Goal: Task Accomplishment & Management: Manage account settings

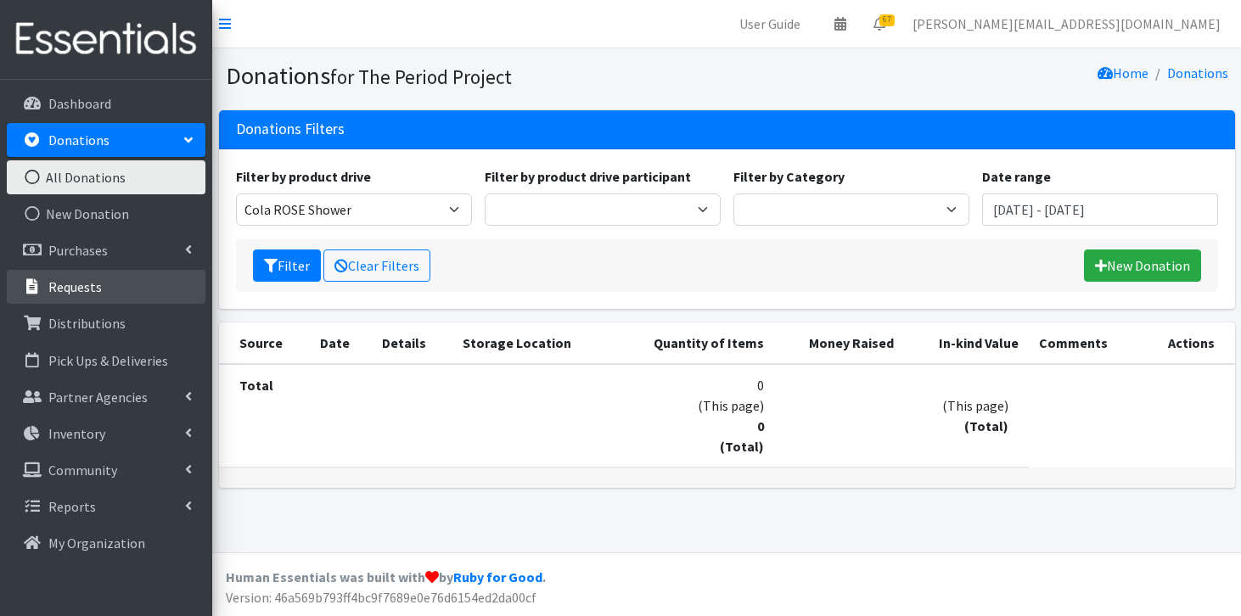
click at [123, 276] on link "Requests" at bounding box center [106, 287] width 199 height 34
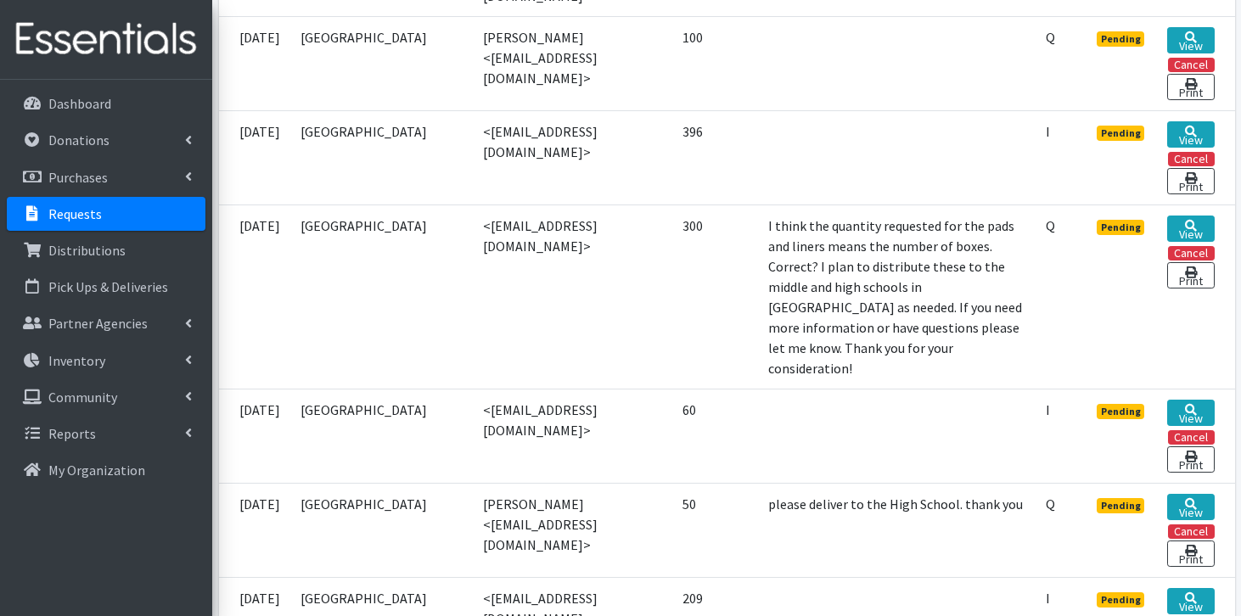
scroll to position [687, 0]
click at [1201, 221] on link "View" at bounding box center [1191, 230] width 47 height 26
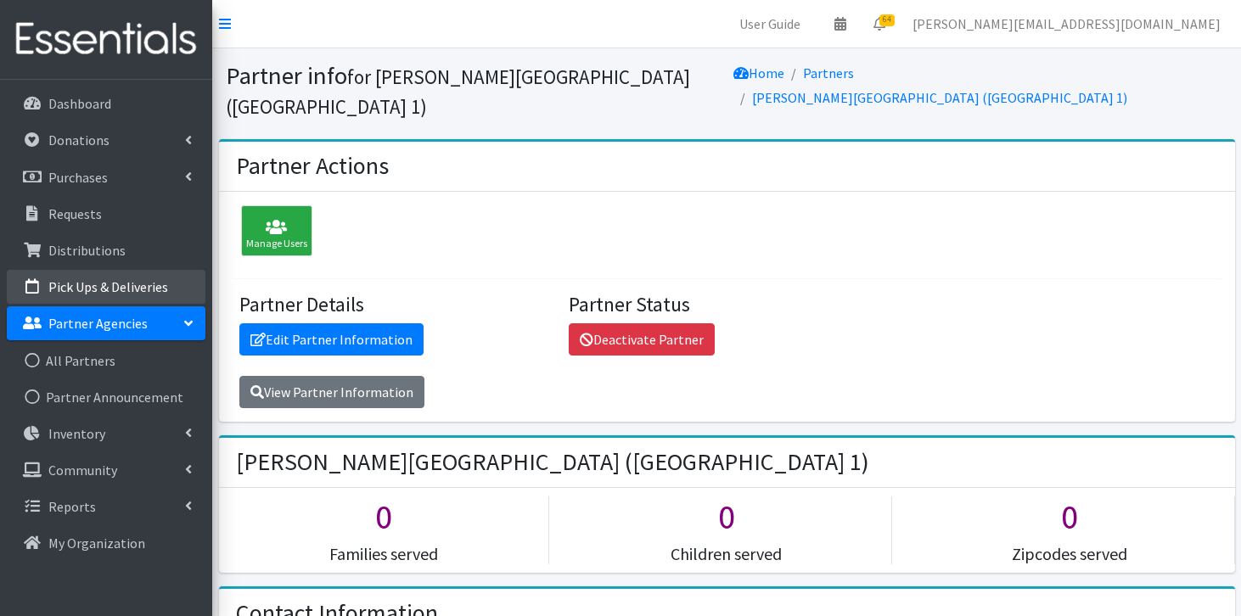
scroll to position [555, 0]
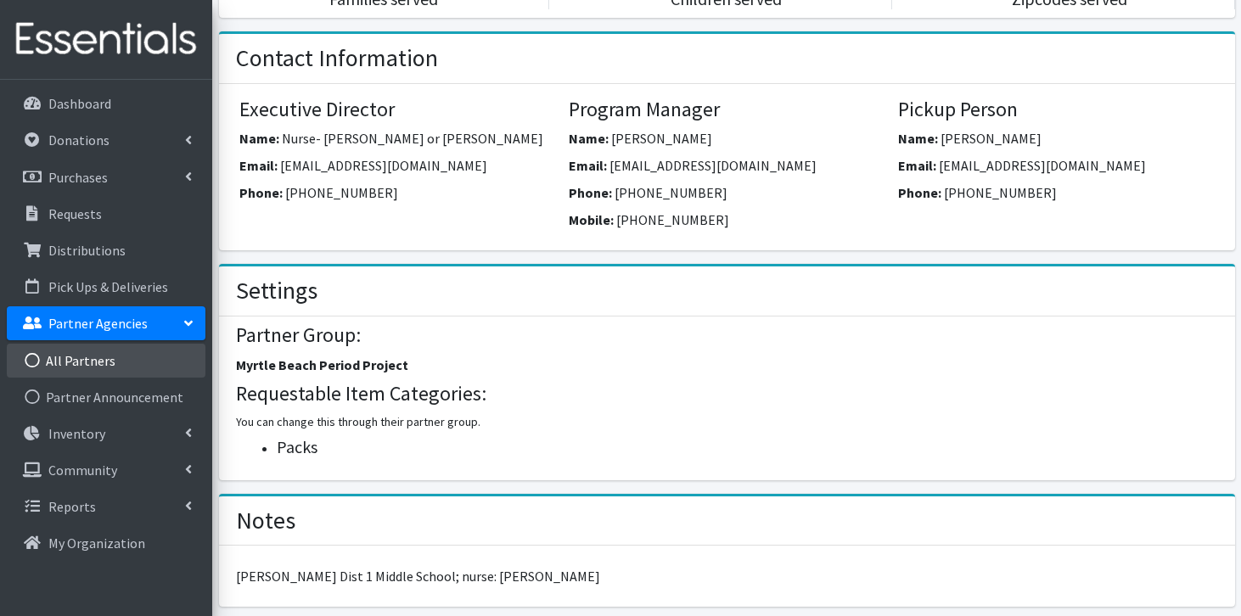
click at [93, 363] on link "All Partners" at bounding box center [106, 361] width 199 height 34
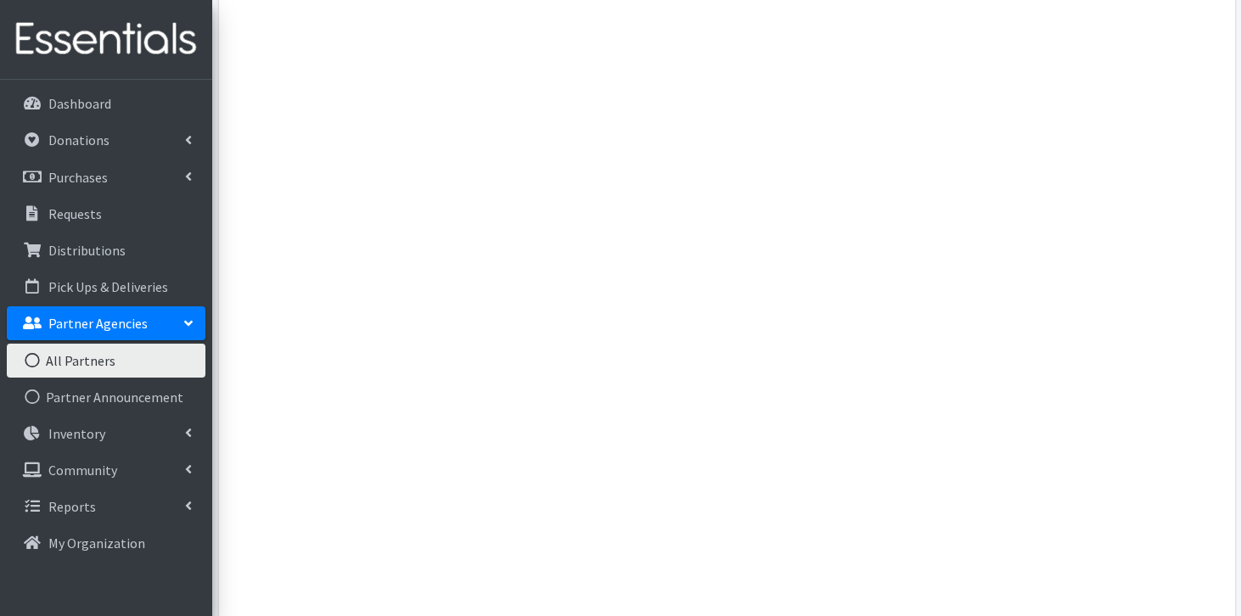
scroll to position [879, 0]
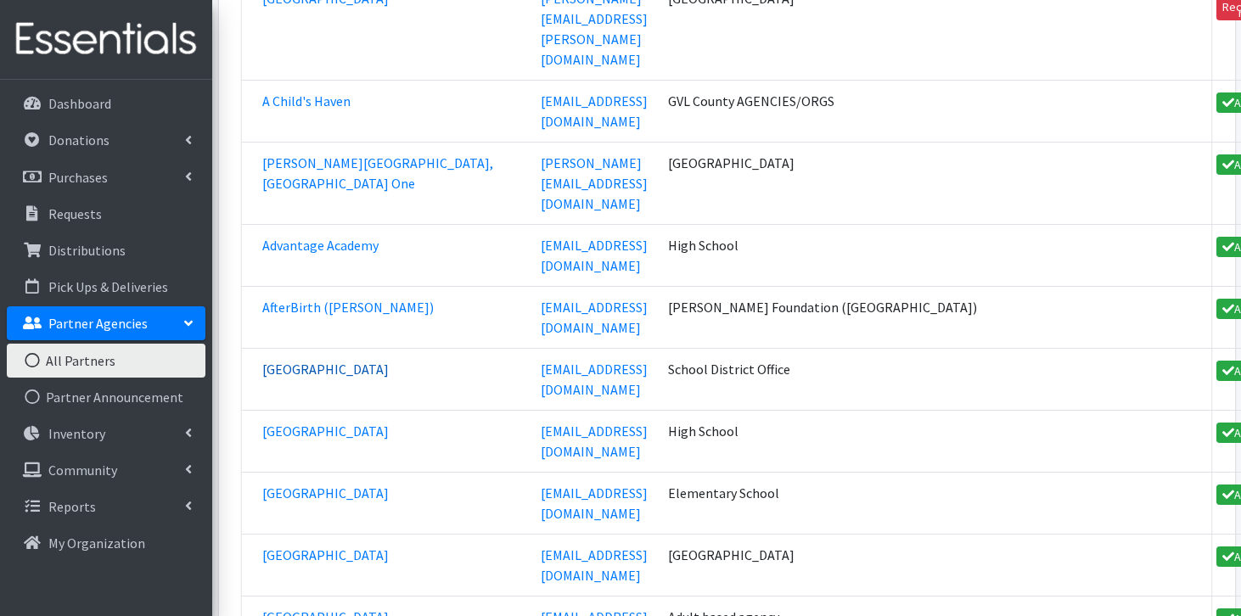
click at [320, 361] on link "[GEOGRAPHIC_DATA]" at bounding box center [325, 369] width 127 height 17
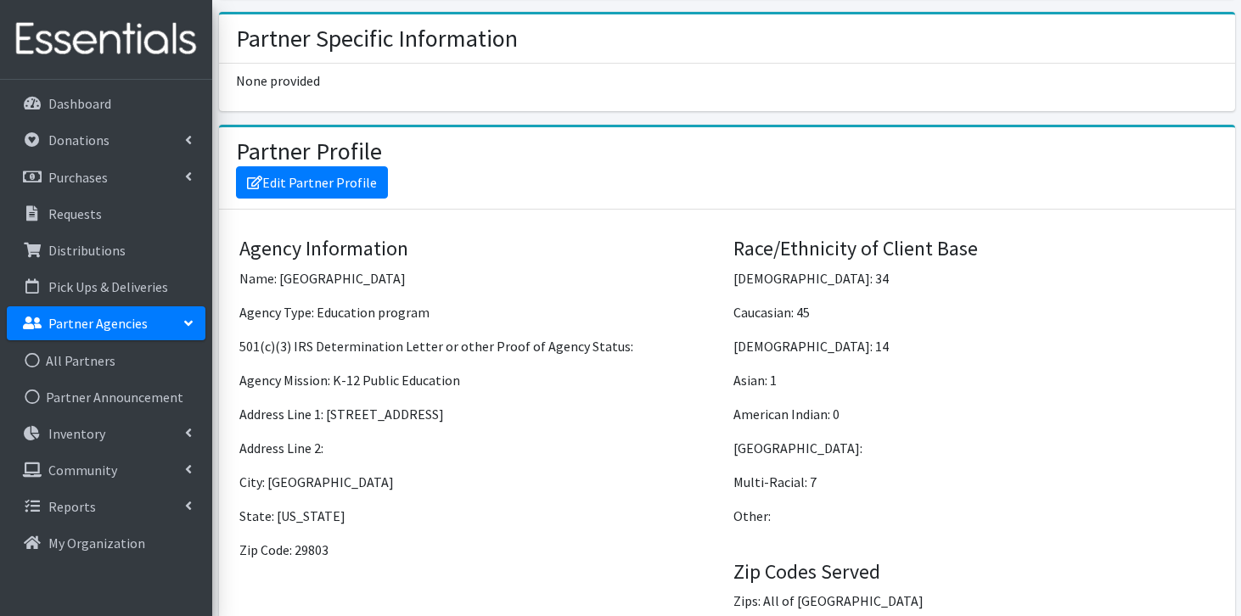
scroll to position [1240, 0]
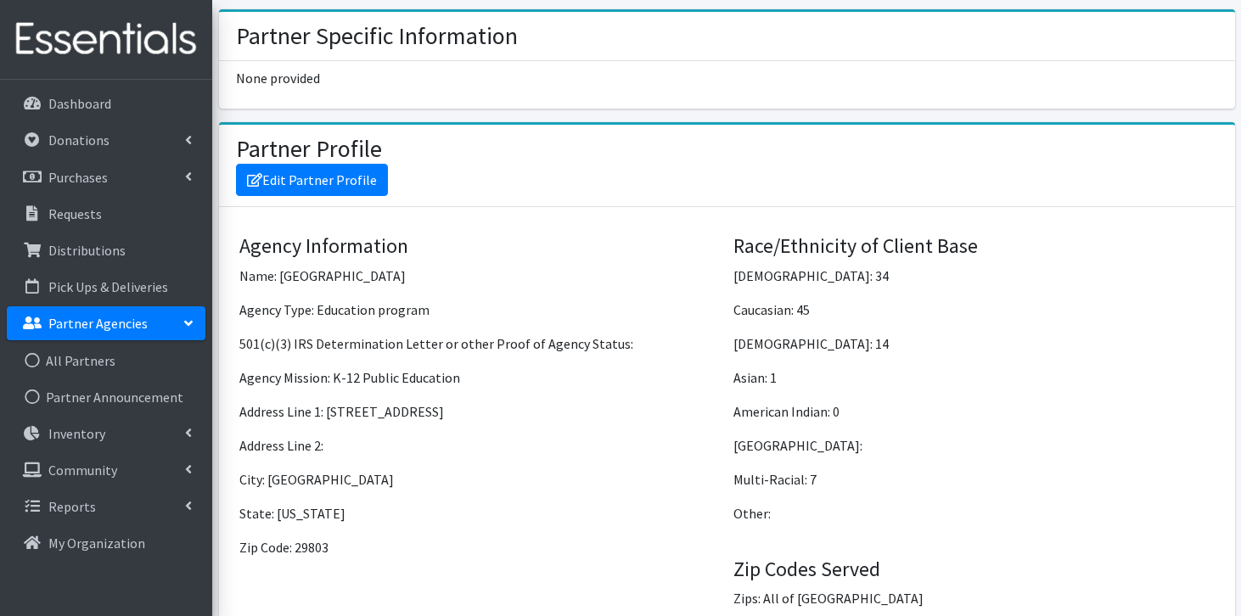
drag, startPoint x: 329, startPoint y: 410, endPoint x: 453, endPoint y: 410, distance: 124.0
click at [455, 412] on p "Address Line 1: 1000 Brookhaven Dr" at bounding box center [479, 412] width 481 height 20
copy p "1000 Brookhaven Dr"
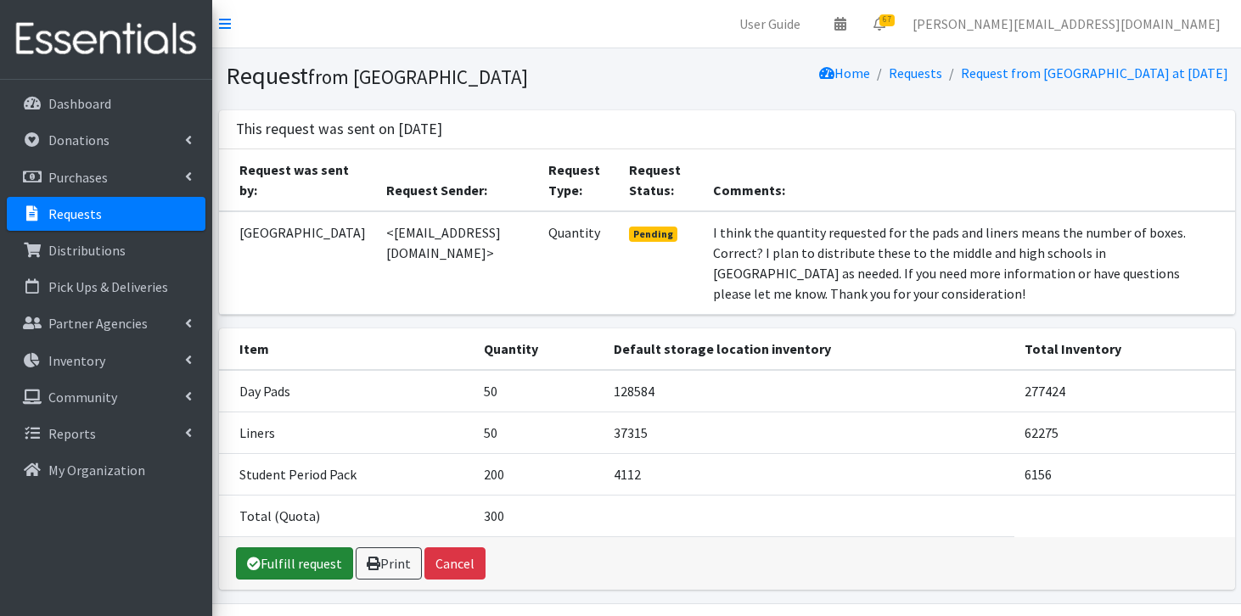
click at [316, 566] on link "Fulfill request" at bounding box center [294, 564] width 117 height 32
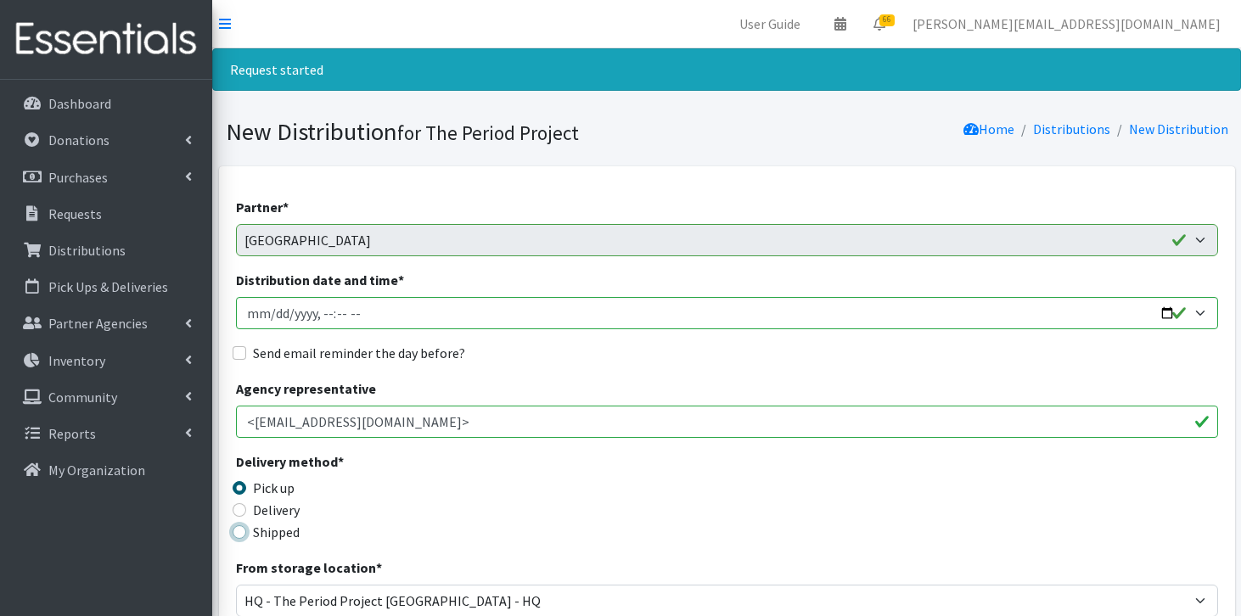
click at [240, 531] on input "Shipped" at bounding box center [240, 533] width 14 height 14
radio input "true"
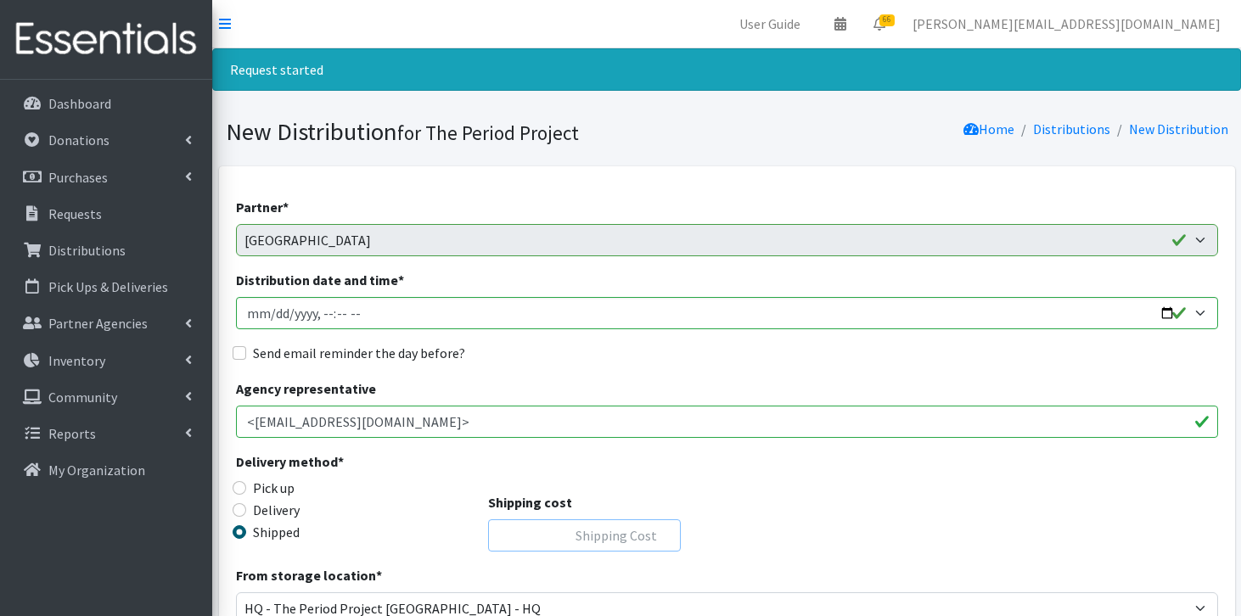
click at [574, 532] on input "Shipping cost" at bounding box center [584, 536] width 193 height 32
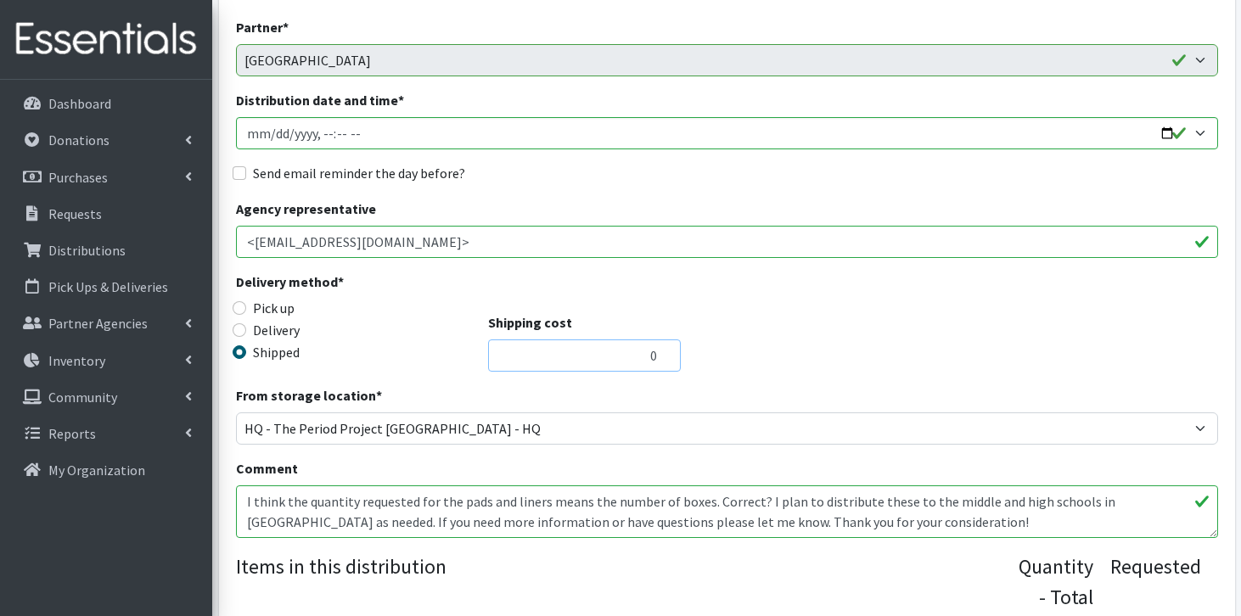
scroll to position [181, 0]
type input "0"
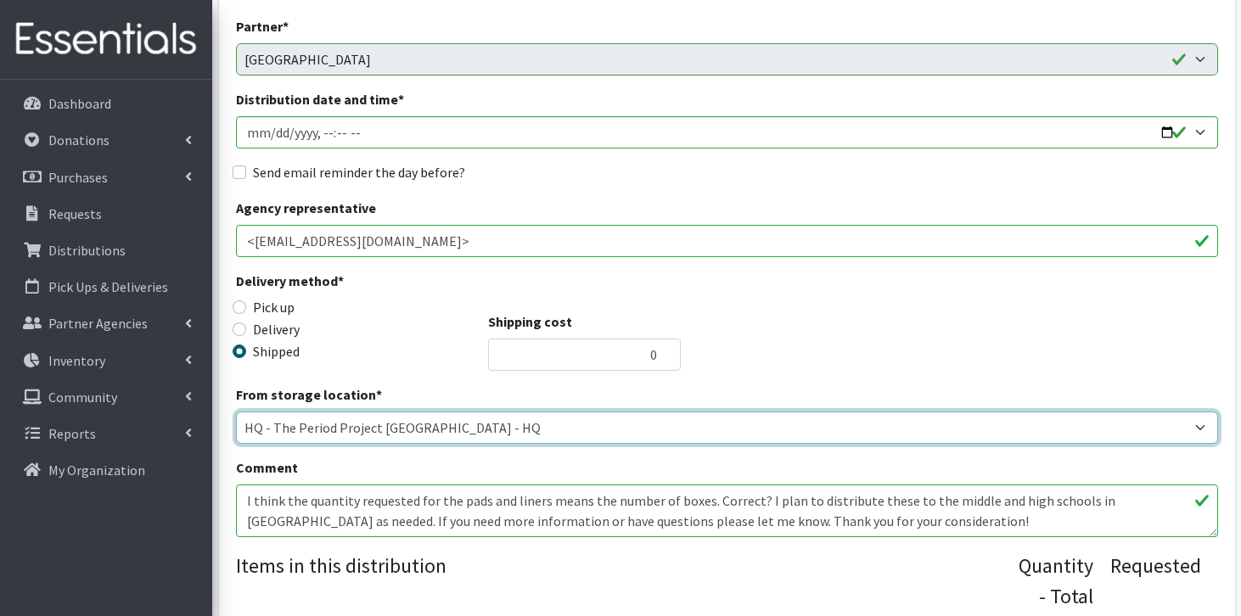
click at [613, 435] on select "[PERSON_NAME] HPP [GEOGRAPHIC_DATA], [GEOGRAPHIC_DATA] [GEOGRAPHIC_DATA] [GEOGR…" at bounding box center [727, 428] width 982 height 32
select select "253"
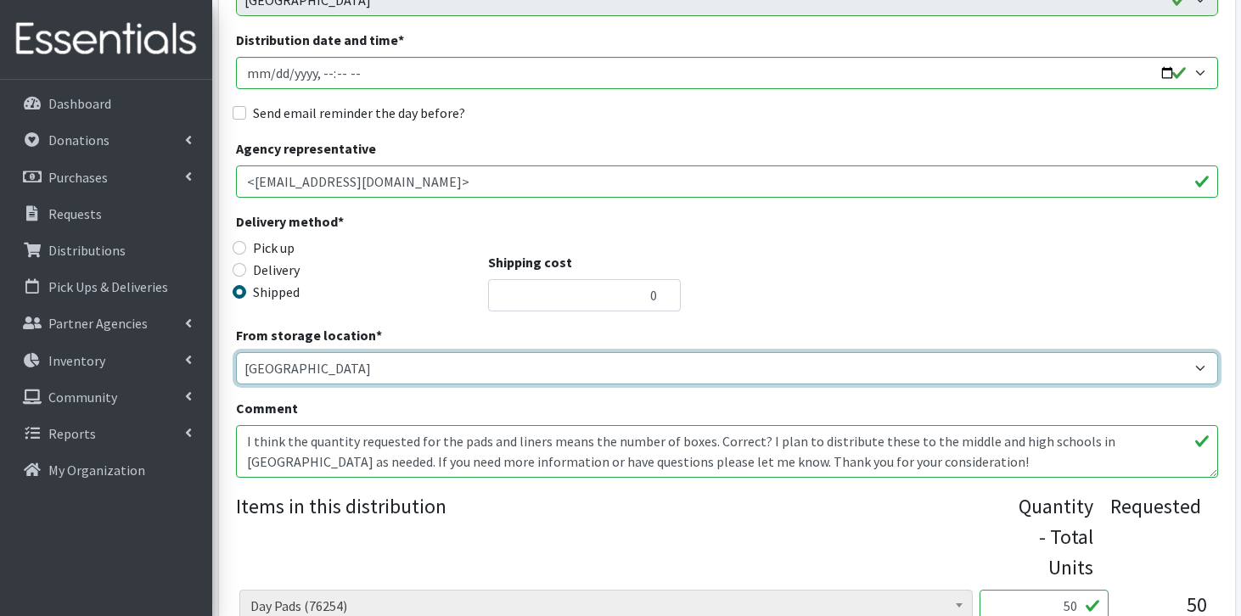
scroll to position [275, 0]
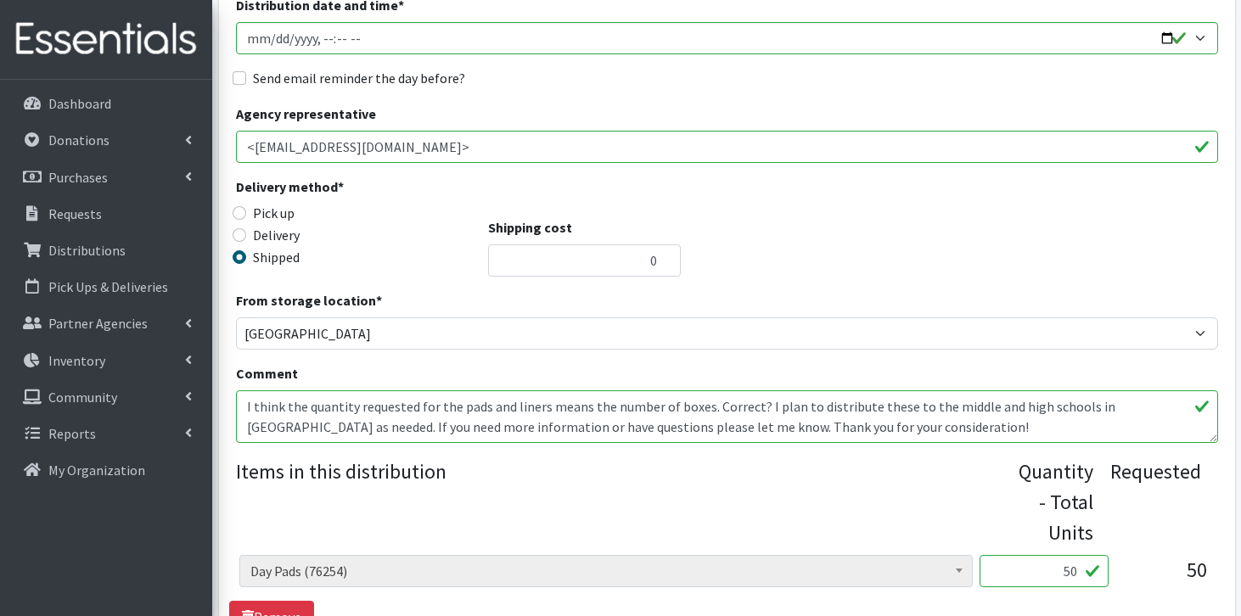
drag, startPoint x: 907, startPoint y: 431, endPoint x: 273, endPoint y: 436, distance: 634.3
click at [273, 435] on textarea "I think the quantity requested for the pads and liners means the number of boxe…" at bounding box center [727, 417] width 982 height 53
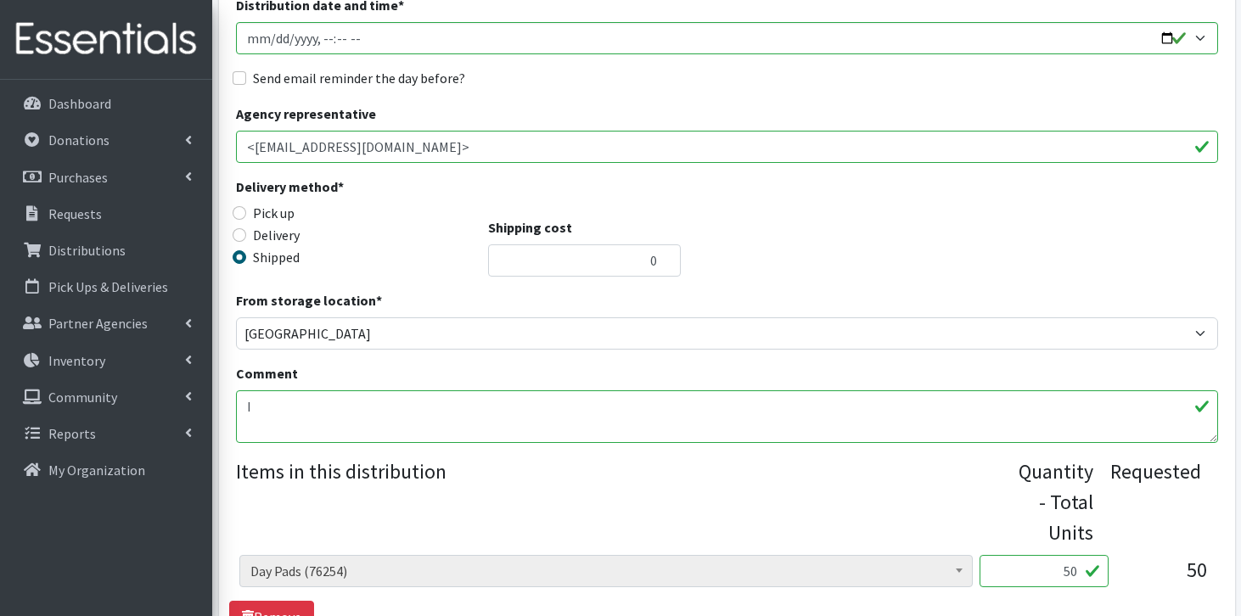
type textarea "I"
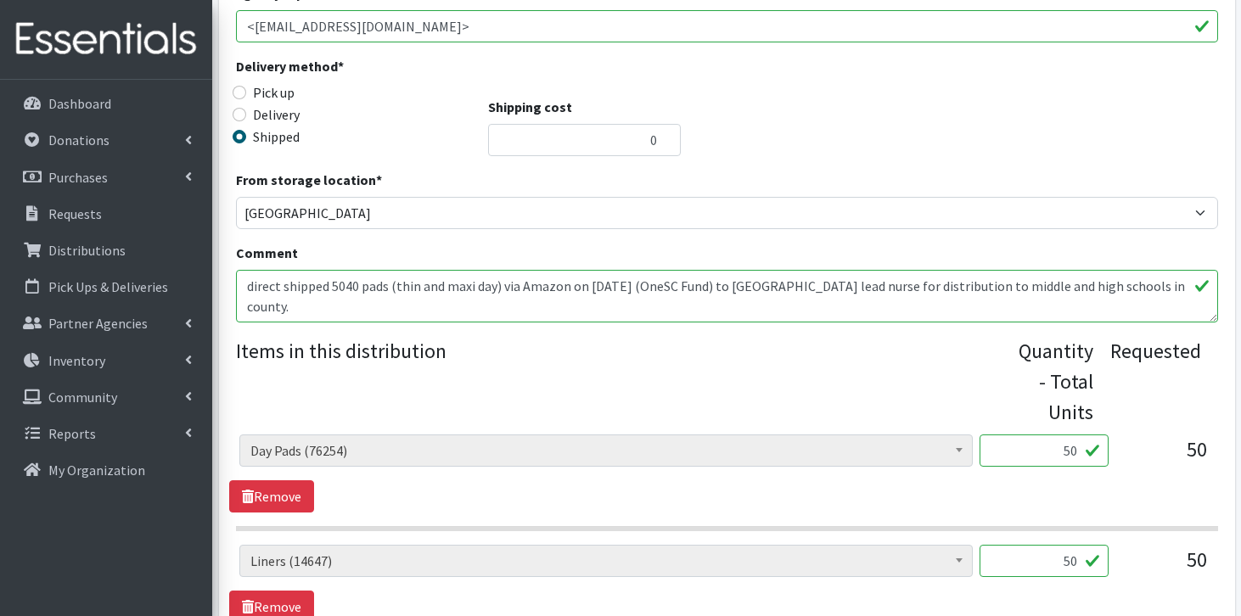
scroll to position [429, 0]
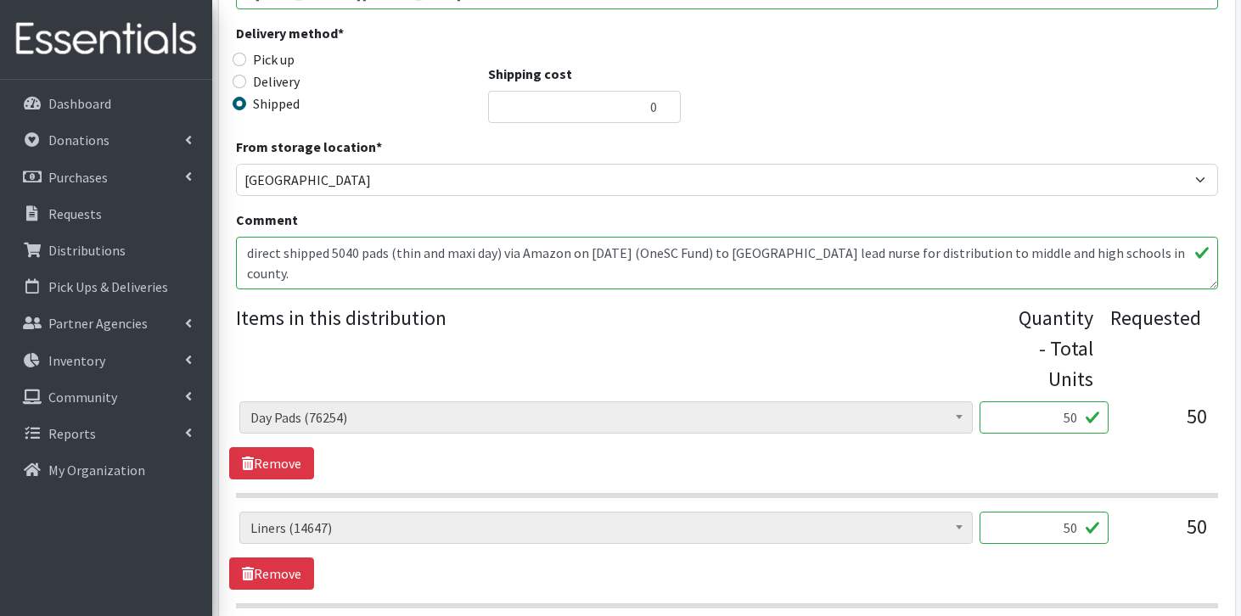
type textarea "direct shipped 5040 pads (thin and maxi day) via Amazon on [DATE] (OneSC Fund) …"
click at [1079, 421] on input "50" at bounding box center [1044, 418] width 129 height 32
type input "5040"
click at [265, 575] on link "Remove" at bounding box center [271, 574] width 85 height 32
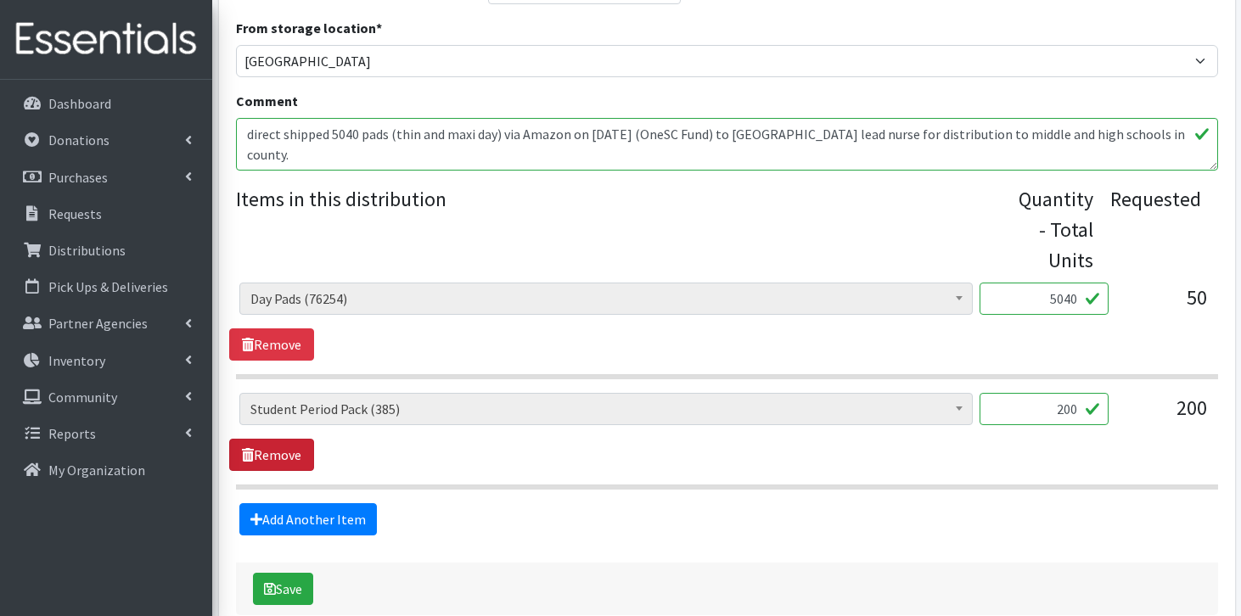
click at [269, 468] on link "Remove" at bounding box center [271, 455] width 85 height 32
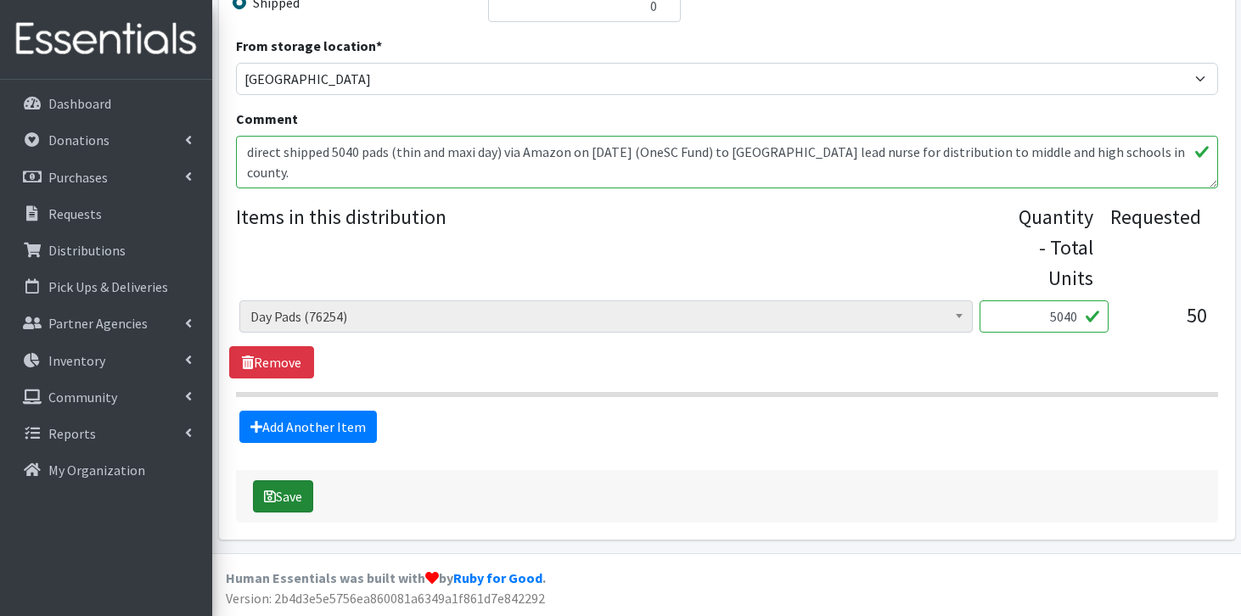
click at [280, 493] on button "Save" at bounding box center [283, 497] width 60 height 32
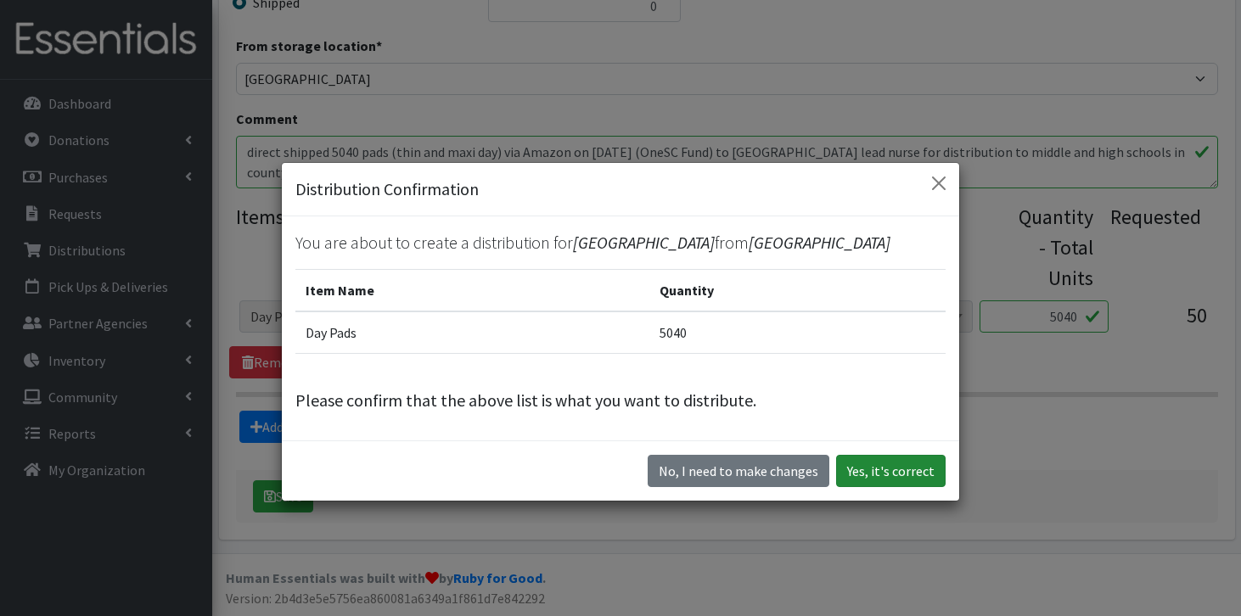
click at [939, 473] on button "Yes, it's correct" at bounding box center [891, 471] width 110 height 32
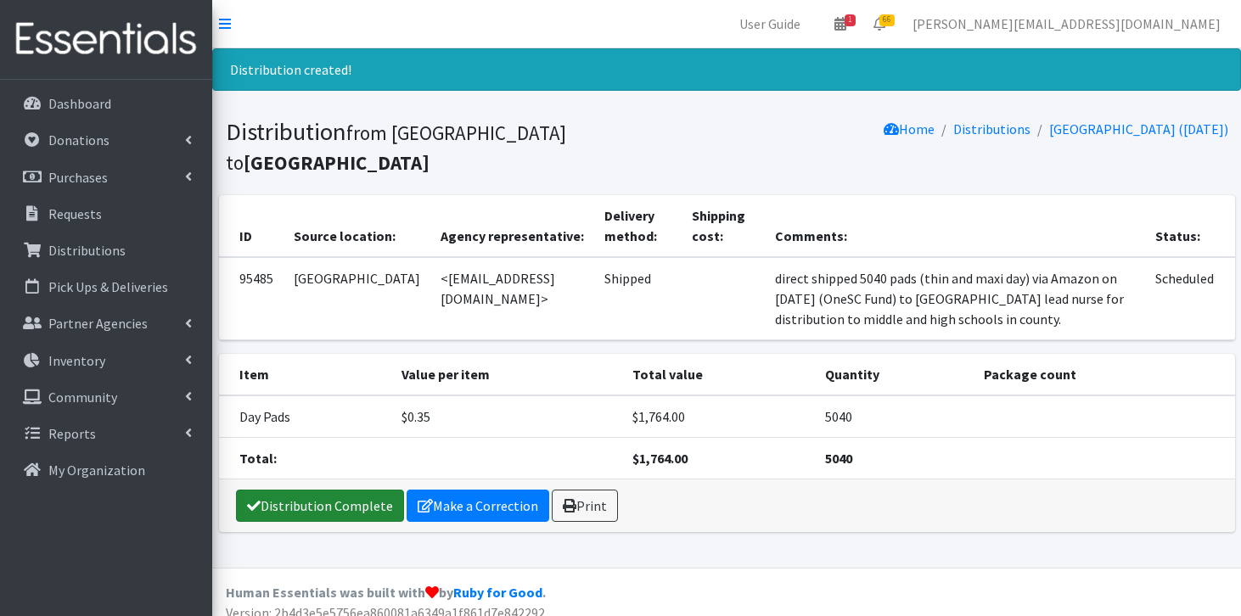
click at [318, 500] on link "Distribution Complete" at bounding box center [320, 506] width 168 height 32
